Goal: Information Seeking & Learning: Learn about a topic

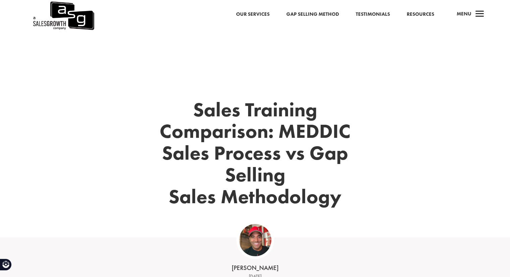
click at [60, 16] on img at bounding box center [63, 15] width 62 height 31
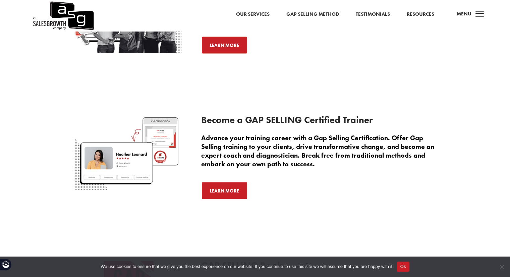
scroll to position [1252, 0]
click at [232, 198] on link "Learn More" at bounding box center [224, 190] width 47 height 18
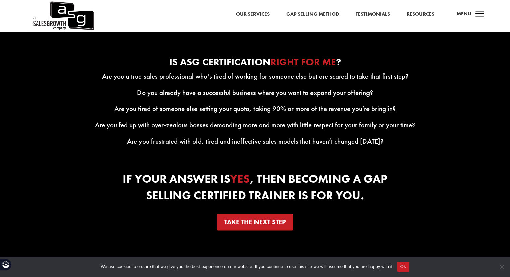
scroll to position [929, 0]
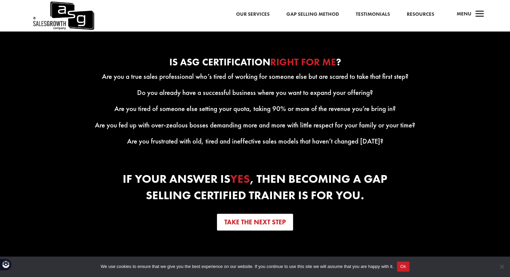
click at [229, 230] on link "Take the next step" at bounding box center [255, 221] width 76 height 17
